Goal: Task Accomplishment & Management: Manage account settings

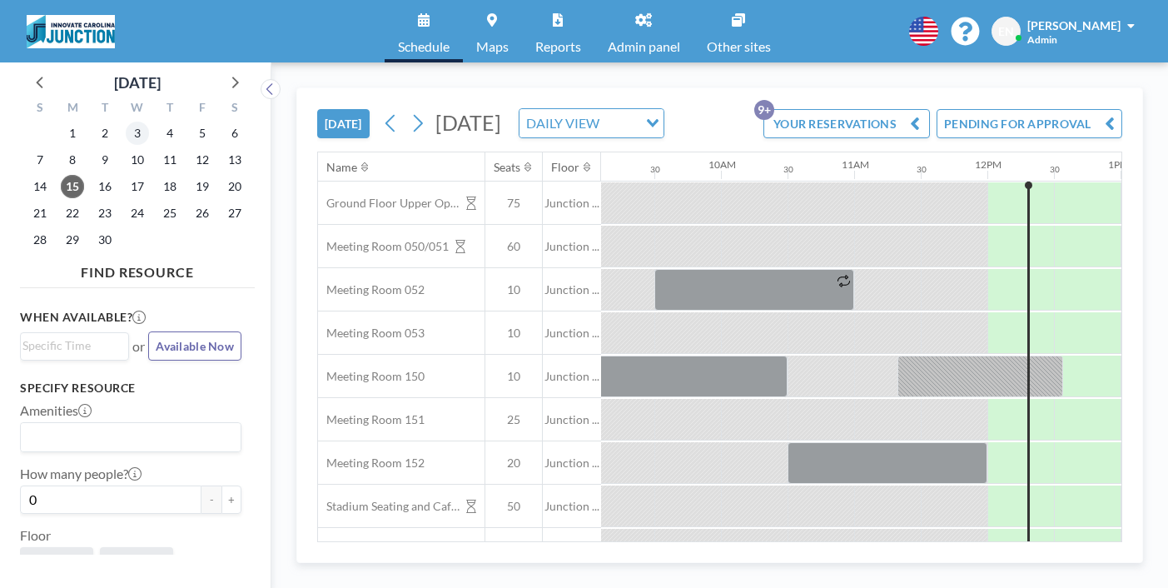
scroll to position [0, 1244]
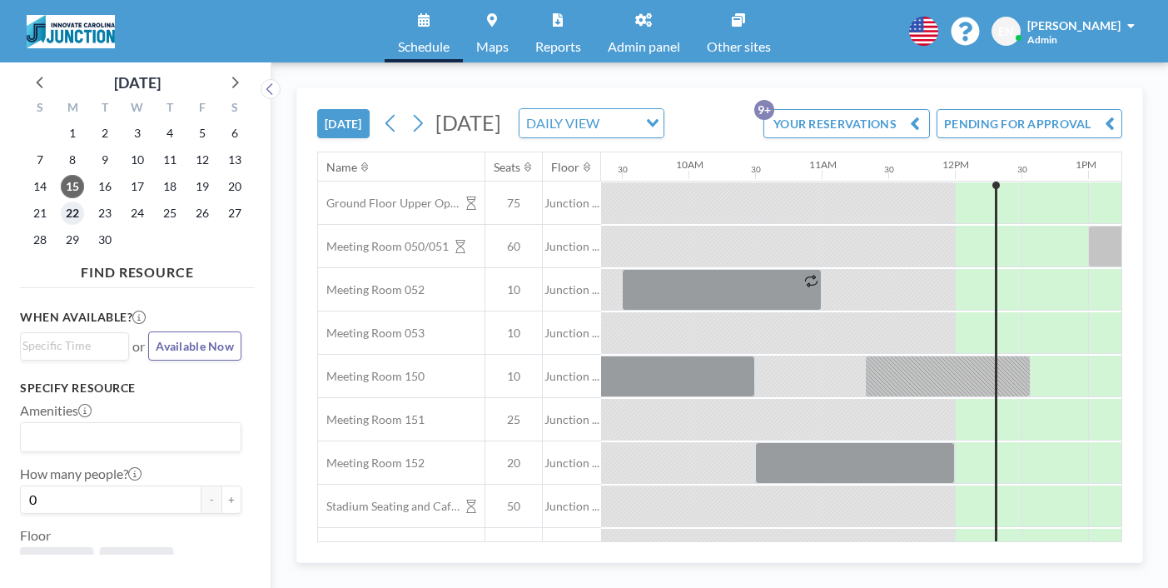
click at [61, 201] on span "22" at bounding box center [72, 212] width 23 height 23
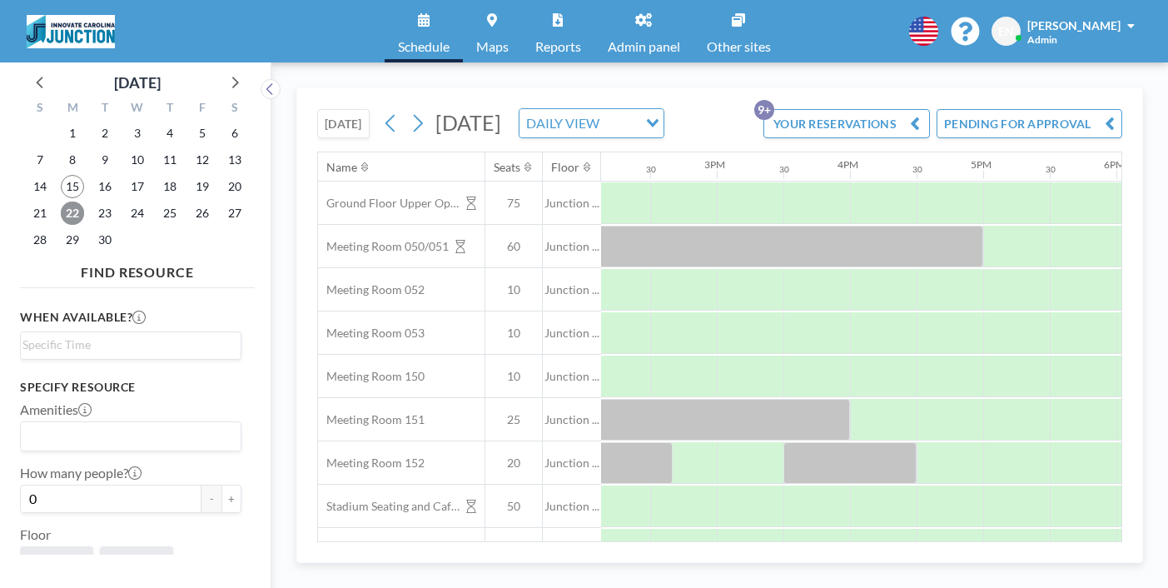
scroll to position [0, 1569]
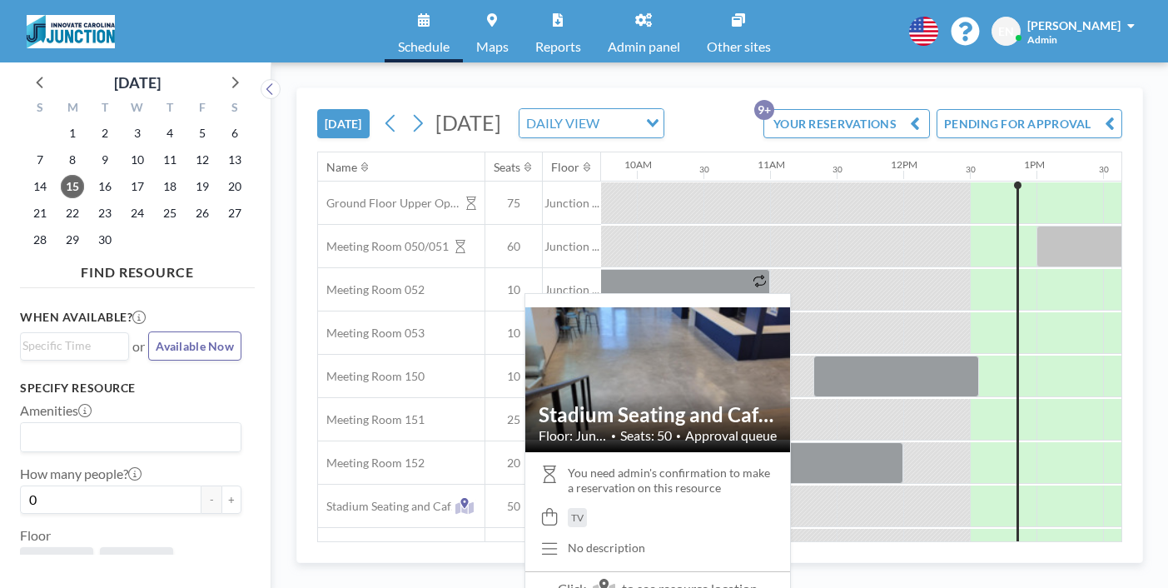
scroll to position [0, 1298]
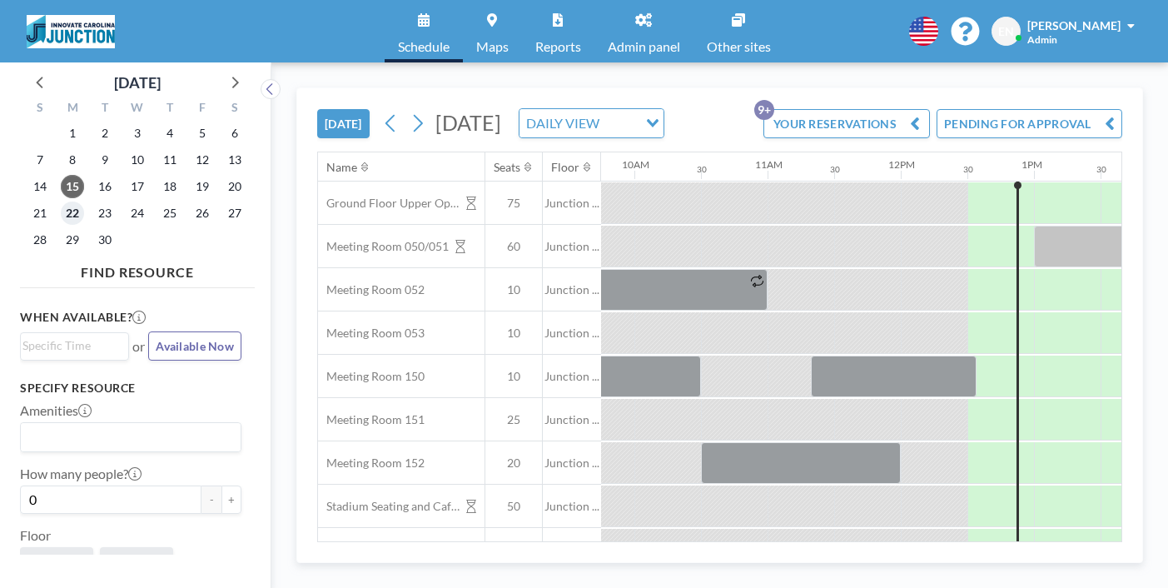
click at [65, 201] on span "22" at bounding box center [72, 212] width 23 height 23
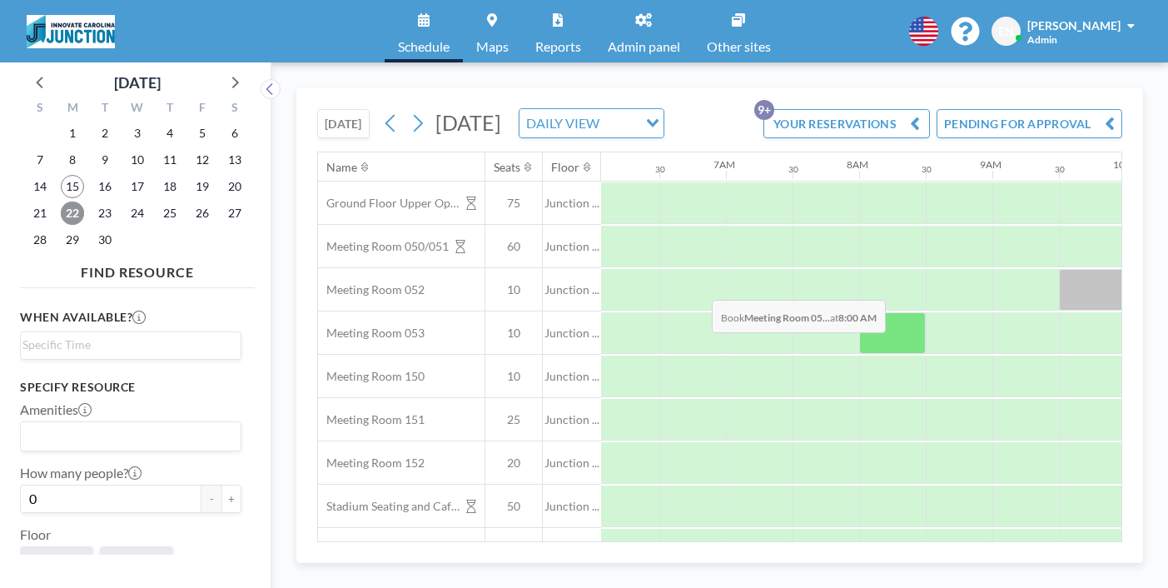
scroll to position [0, 811]
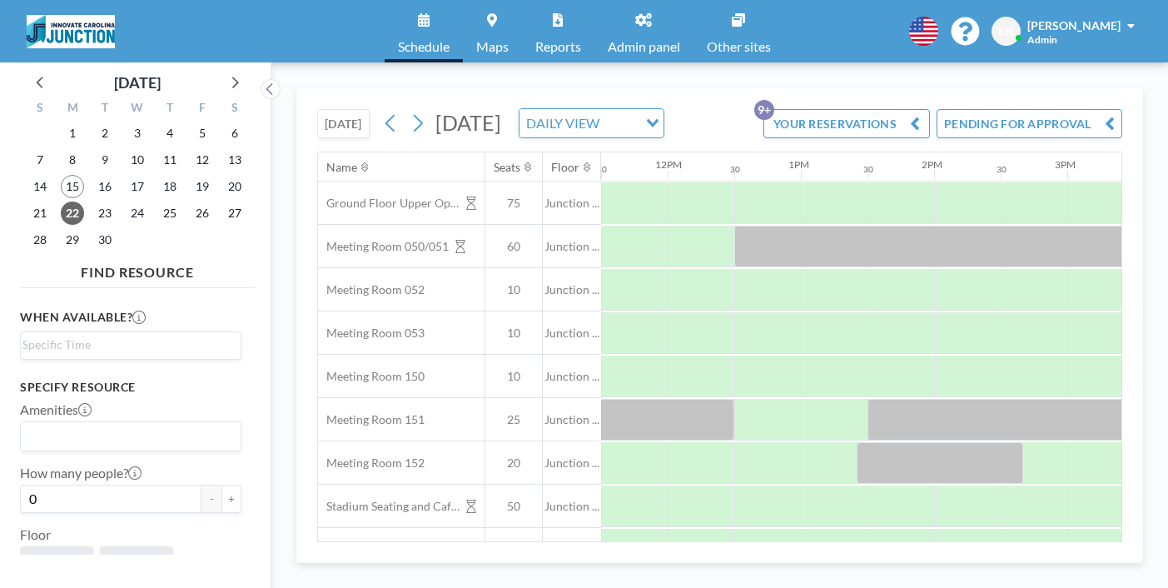
scroll to position [0, 1532]
drag, startPoint x: 811, startPoint y: 201, endPoint x: 1081, endPoint y: 209, distance: 269.8
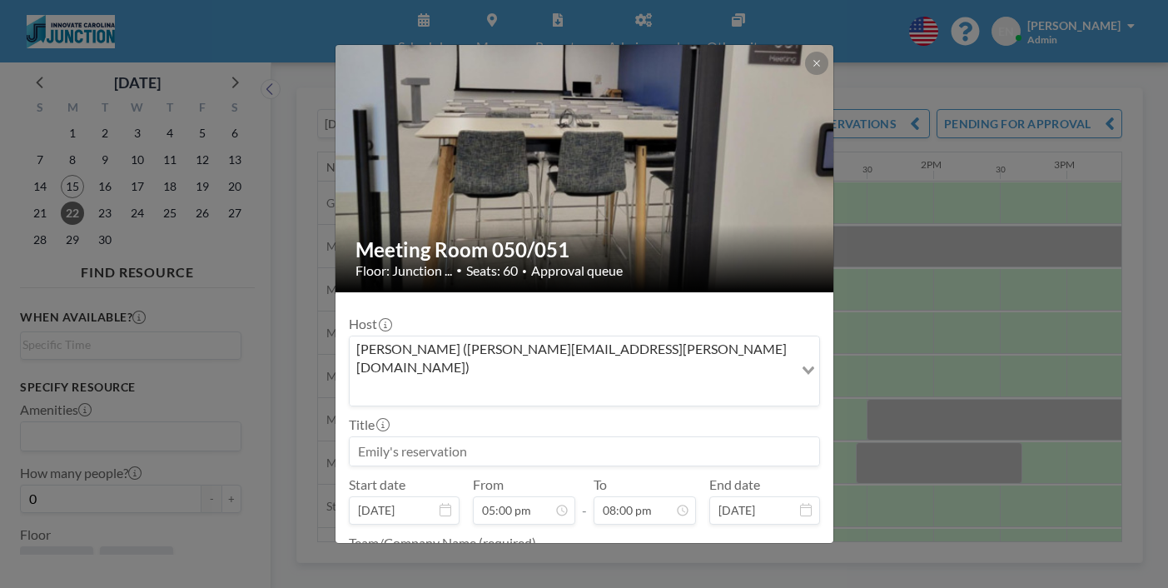
click at [591, 437] on input at bounding box center [584, 451] width 469 height 28
type input "Launch Dinner"
click at [499, 554] on textarea at bounding box center [584, 568] width 471 height 28
type textarea "Launch Chapel Hill"
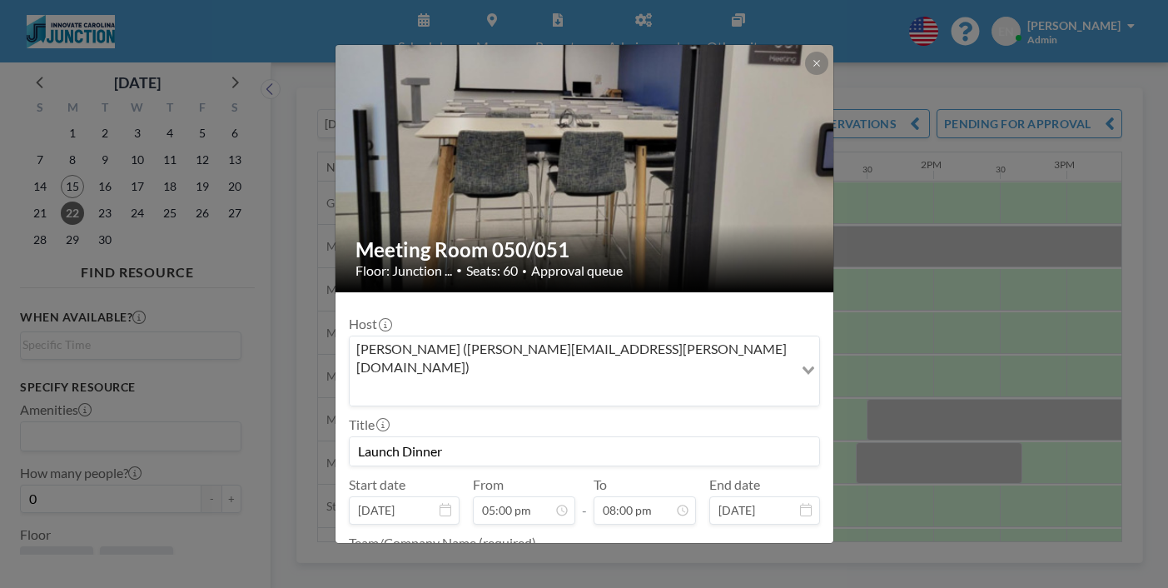
click at [432, 437] on input "Launch Dinner" at bounding box center [584, 451] width 469 height 28
drag, startPoint x: 432, startPoint y: 350, endPoint x: 398, endPoint y: 348, distance: 34.2
click at [398, 437] on input "Launch Dinner" at bounding box center [584, 451] width 469 height 28
type input "Cohort Dinner"
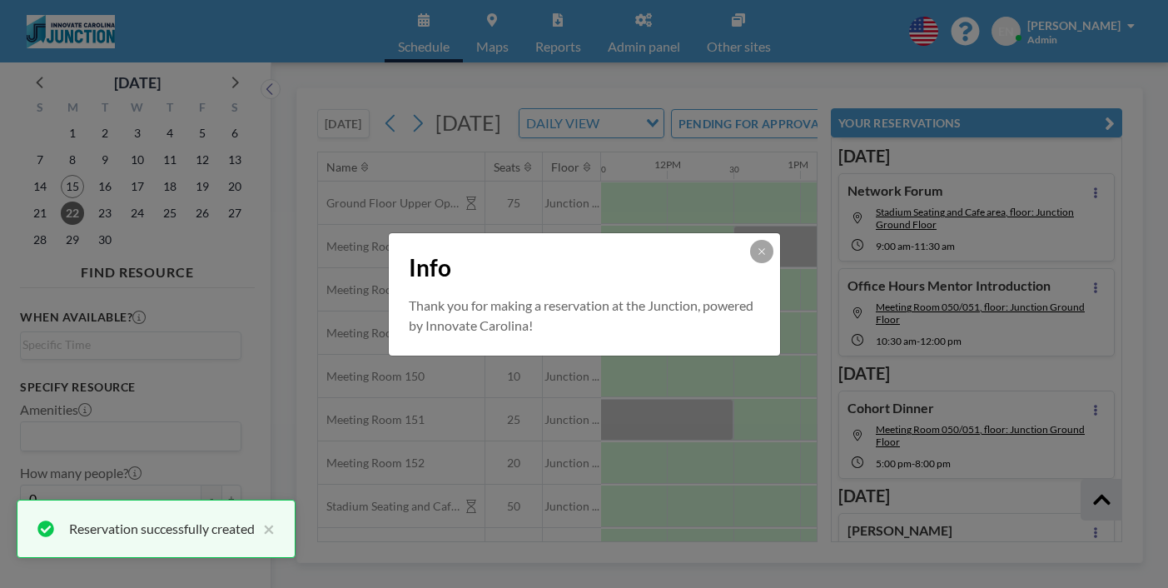
scroll to position [116, 0]
click at [745, 526] on div "Info Thank you for making a reservation at the Junction, powered by Innovate Ca…" at bounding box center [584, 294] width 1168 height 588
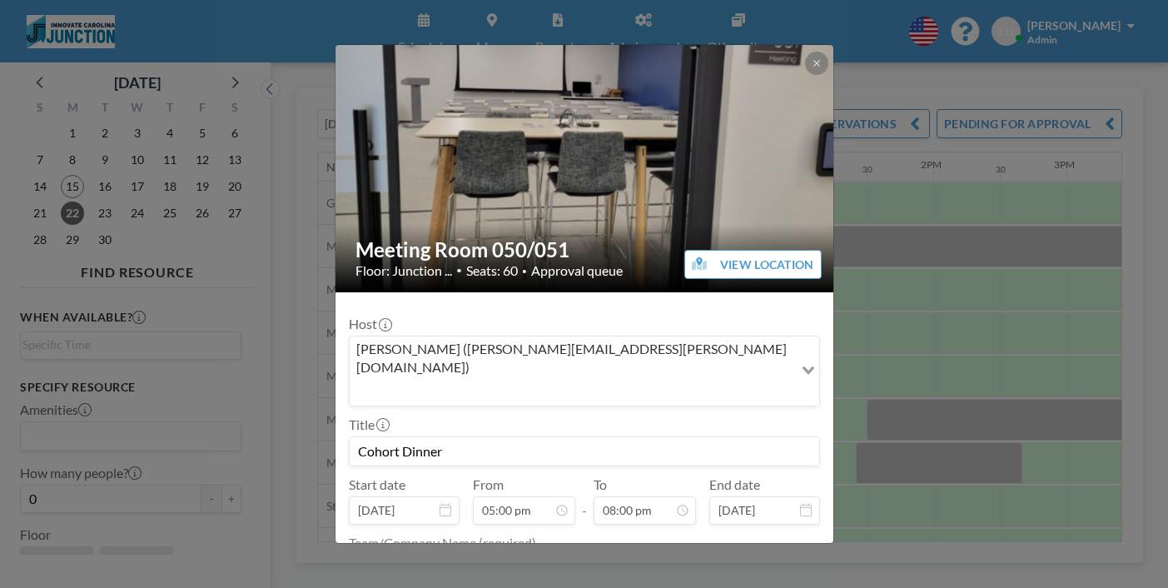
click at [399, 437] on input "Cohort Dinner" at bounding box center [584, 451] width 469 height 28
type input "TEMP: Cohort Dinner"
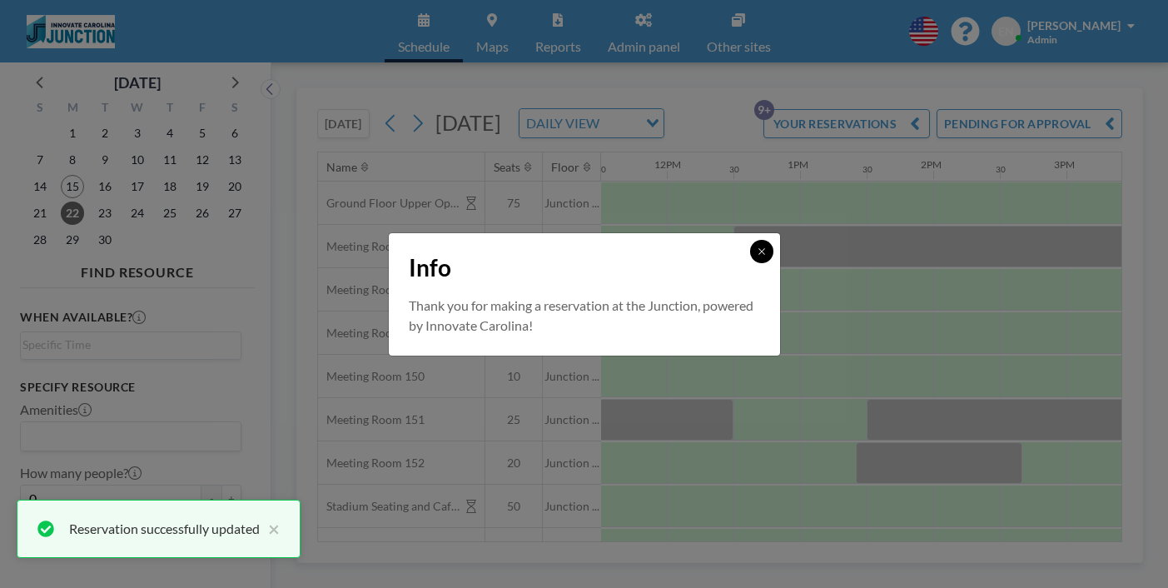
click at [750, 259] on button at bounding box center [761, 251] width 23 height 23
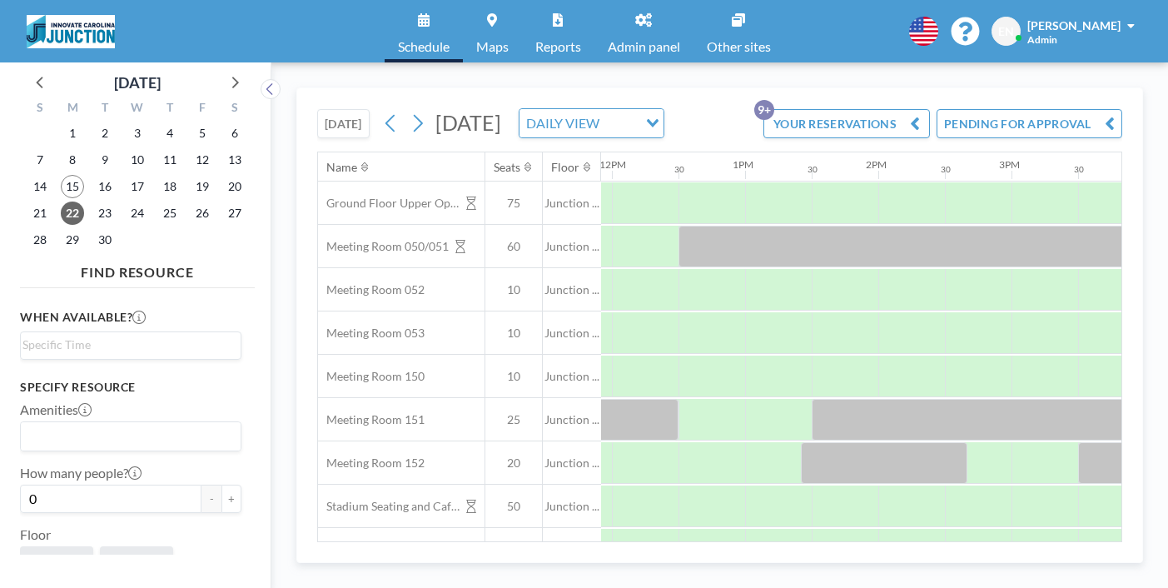
scroll to position [0, 1599]
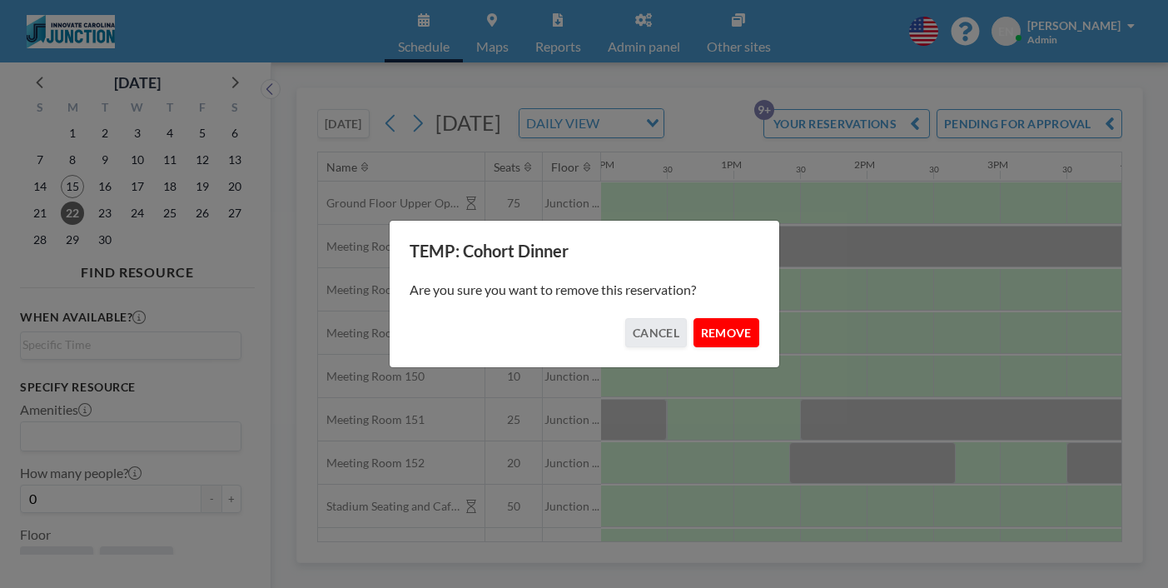
click at [714, 319] on button "REMOVE" at bounding box center [726, 332] width 66 height 29
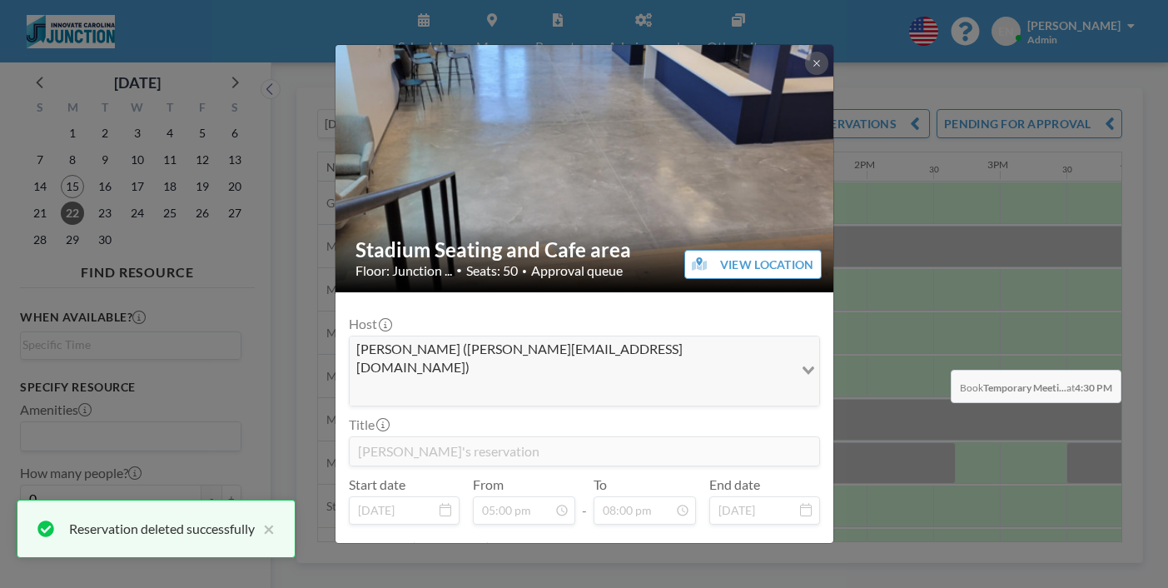
click at [1086, 330] on div "Stadium Seating and Cafe area Floor: Junction ... • Seats: 50 • Approval queue …" at bounding box center [584, 294] width 1168 height 588
